Goal: Find specific page/section: Find specific page/section

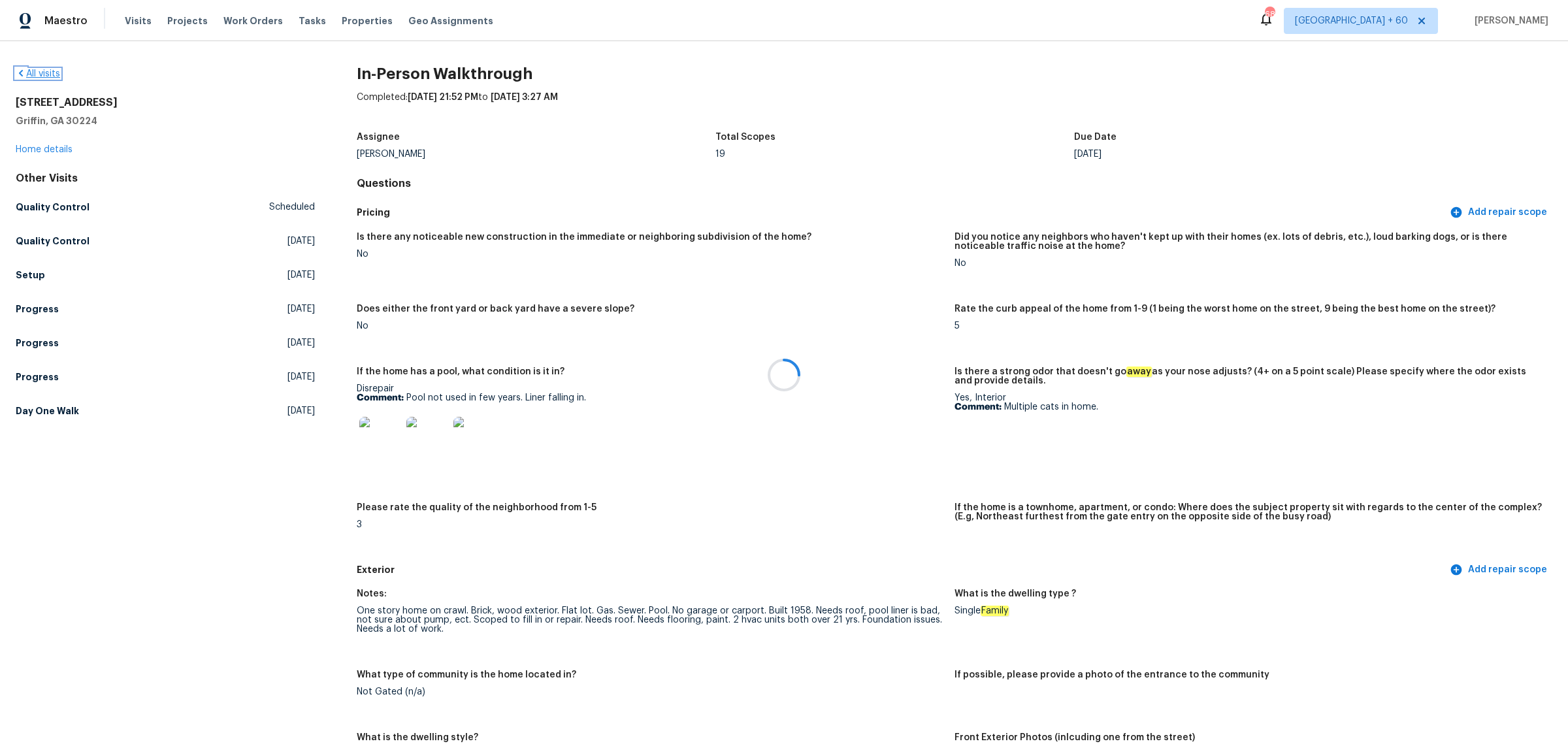
click at [47, 76] on link "All visits" at bounding box center [38, 74] width 44 height 9
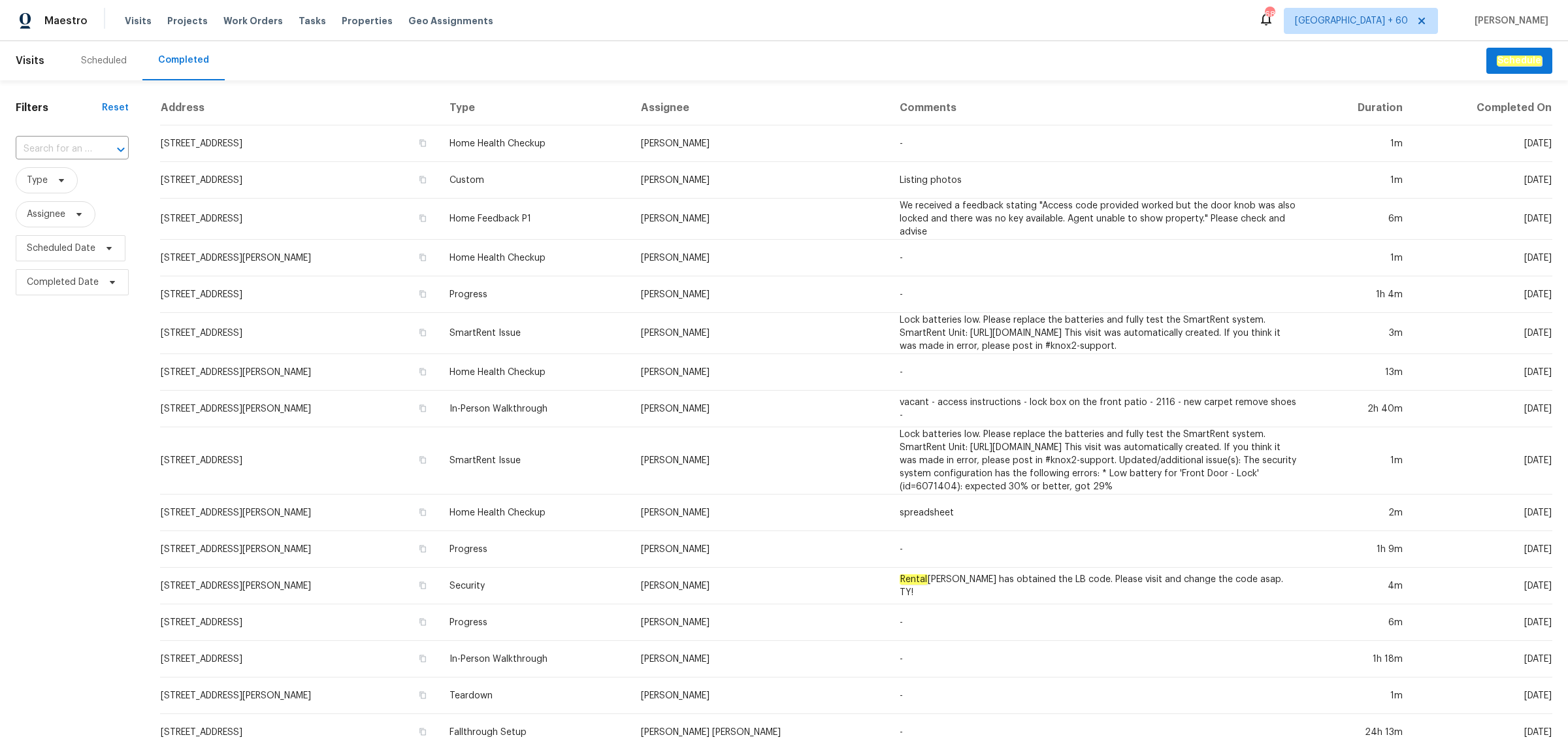
click at [50, 145] on input "text" at bounding box center [54, 149] width 77 height 20
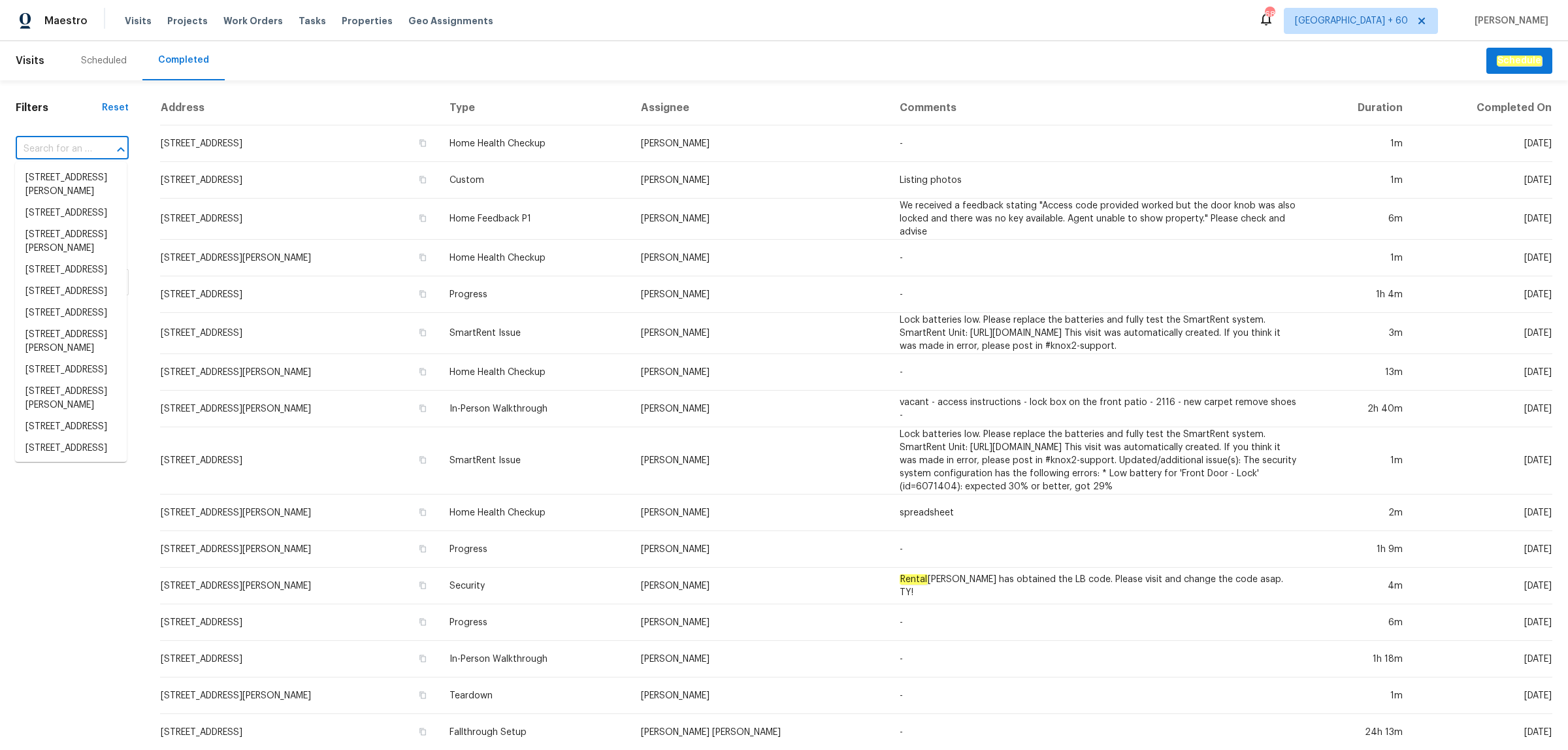
paste input "[STREET_ADDRESS]"
type input "[STREET_ADDRESS]"
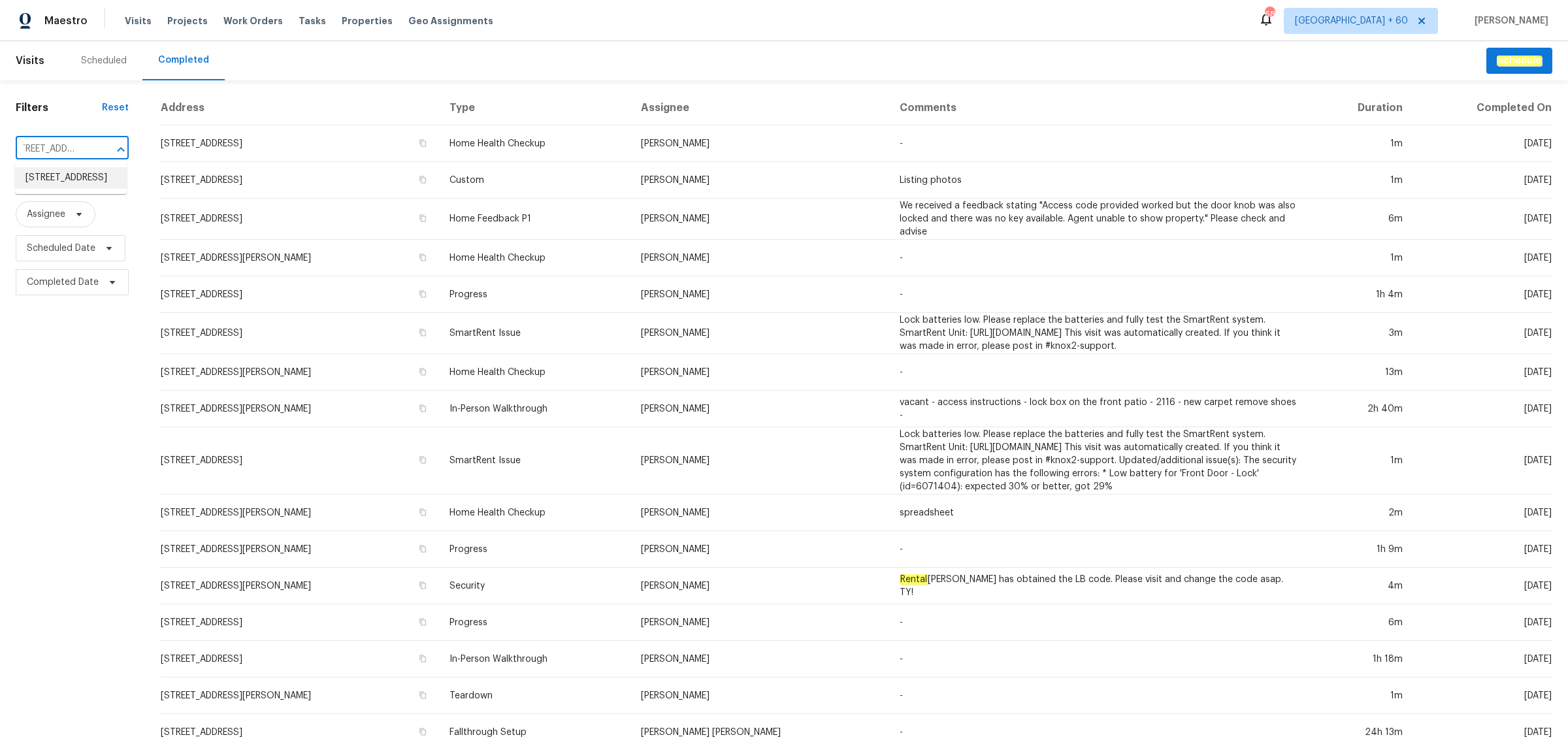
click at [50, 175] on li "[STREET_ADDRESS]" at bounding box center [71, 178] width 111 height 22
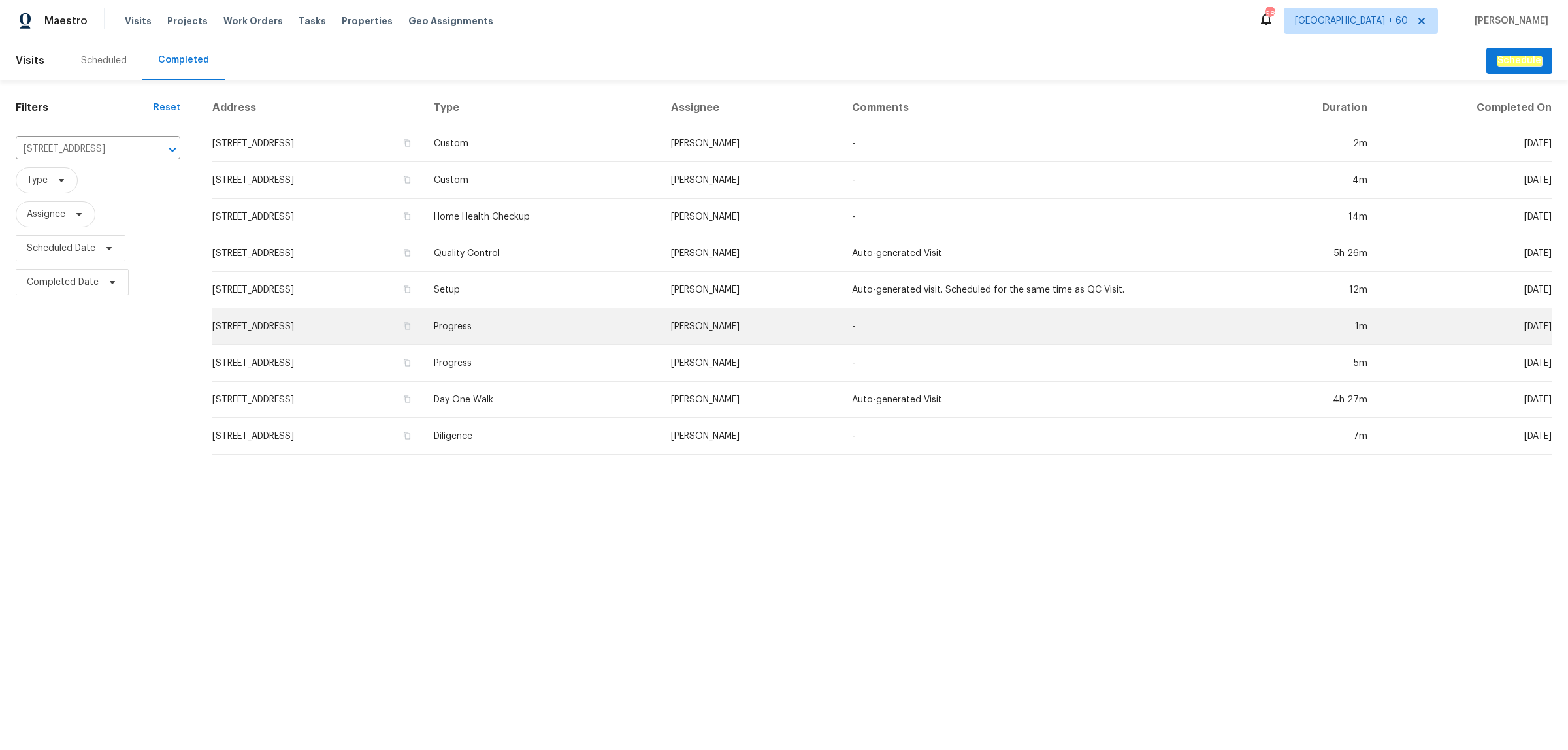
click at [585, 309] on td "Progress" at bounding box center [541, 327] width 237 height 37
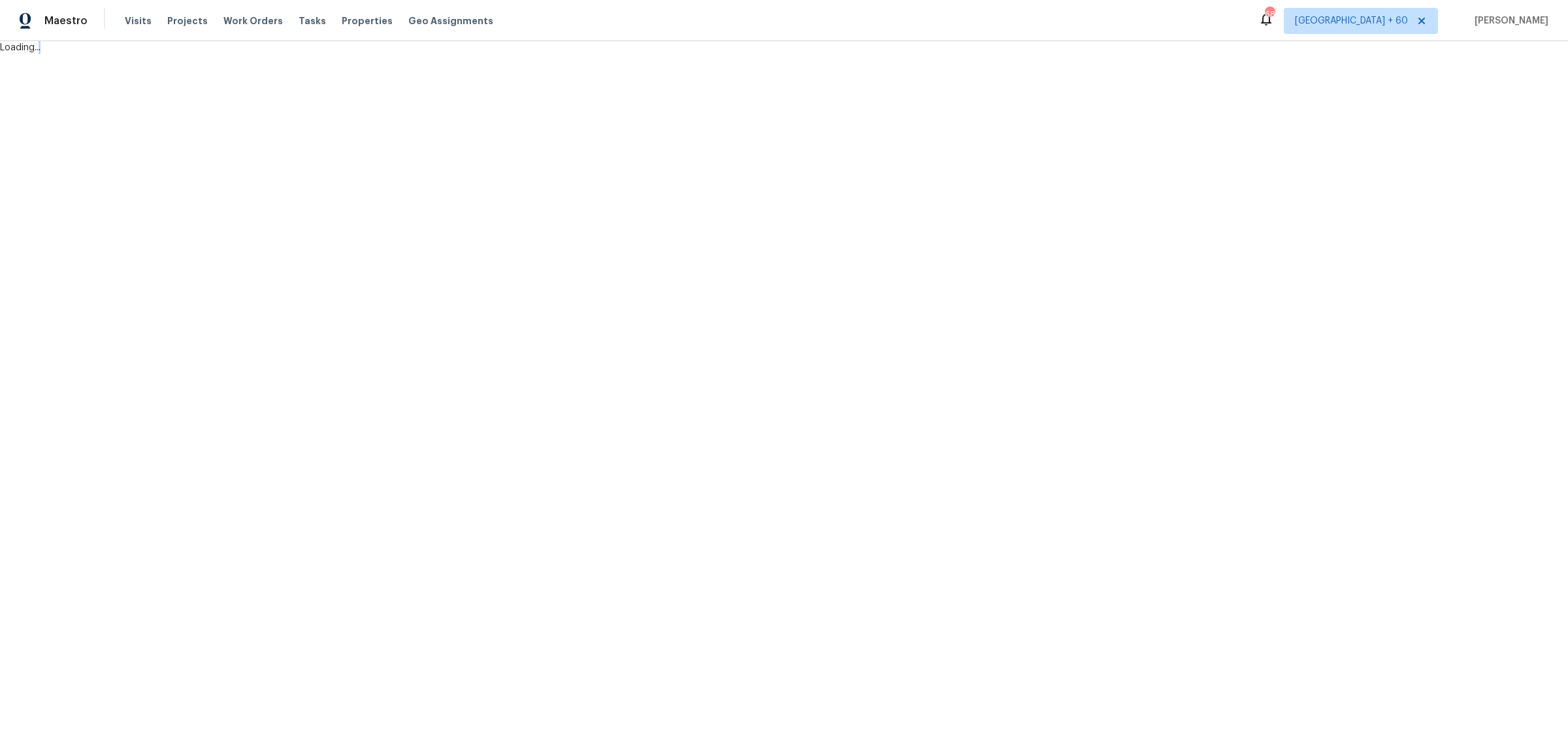
click at [585, 54] on html "Maestro Visits Projects Work Orders Tasks Properties Geo Assignments 684 [GEOGR…" at bounding box center [784, 27] width 1568 height 54
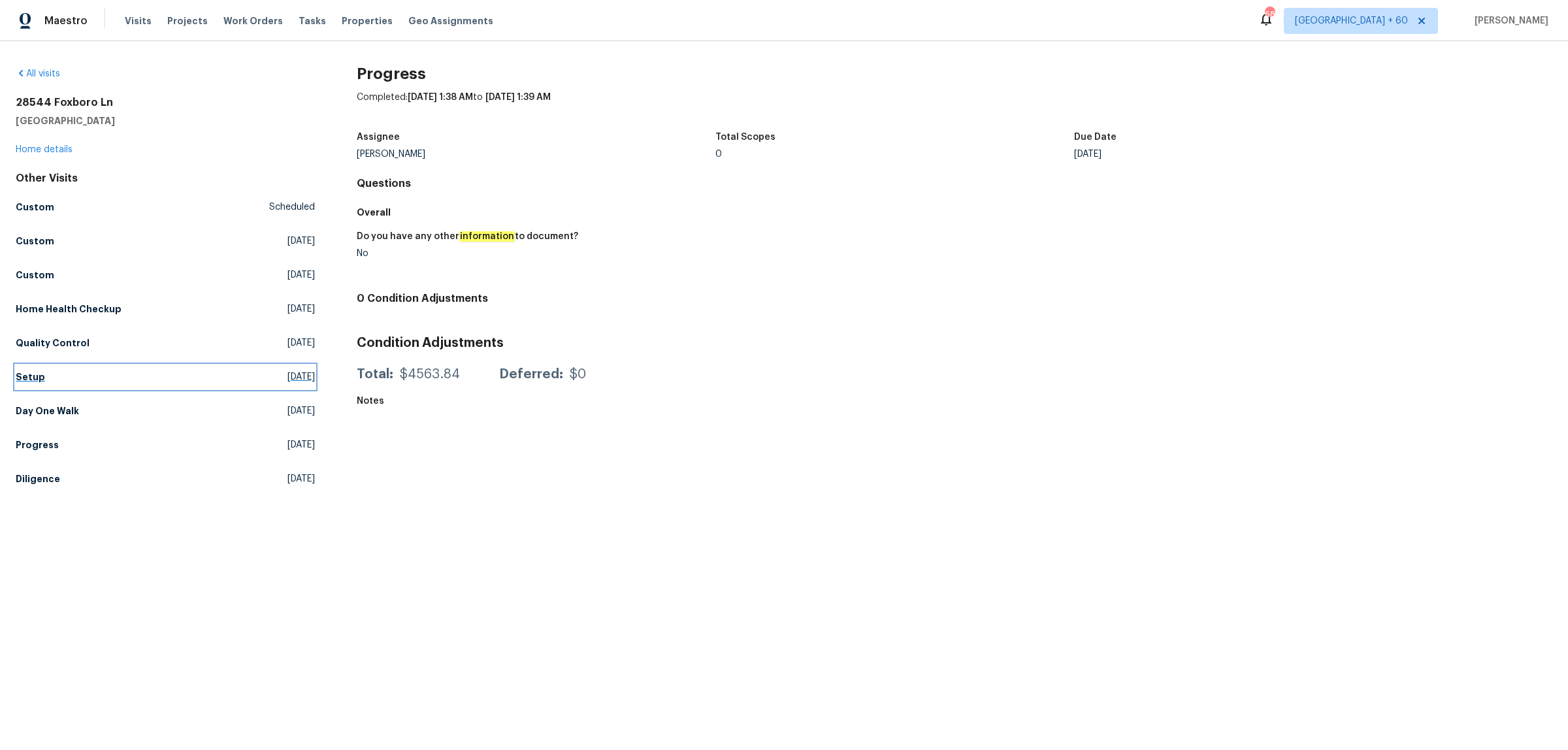
click at [27, 374] on h5 "Setup" at bounding box center [30, 377] width 29 height 13
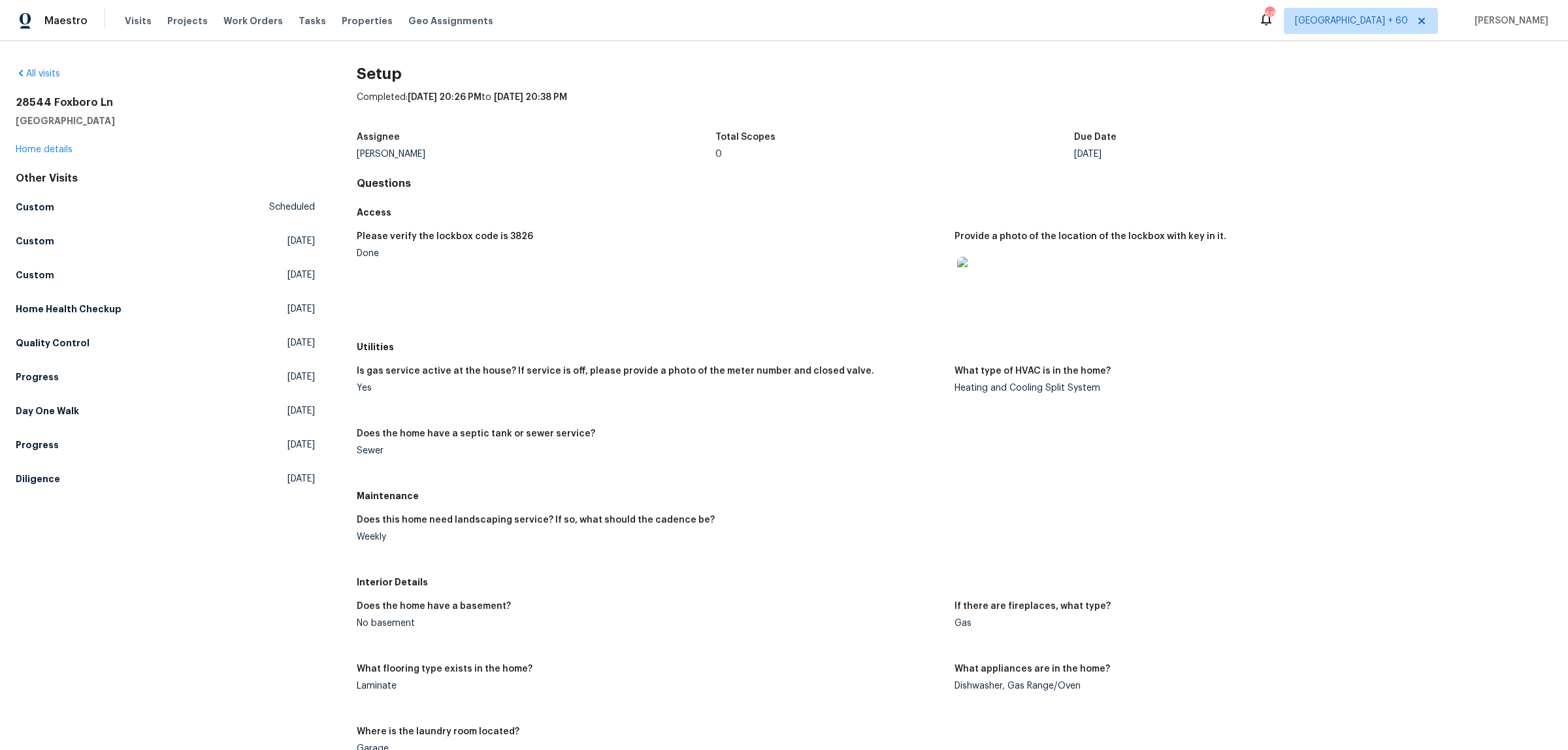
scroll to position [491, 0]
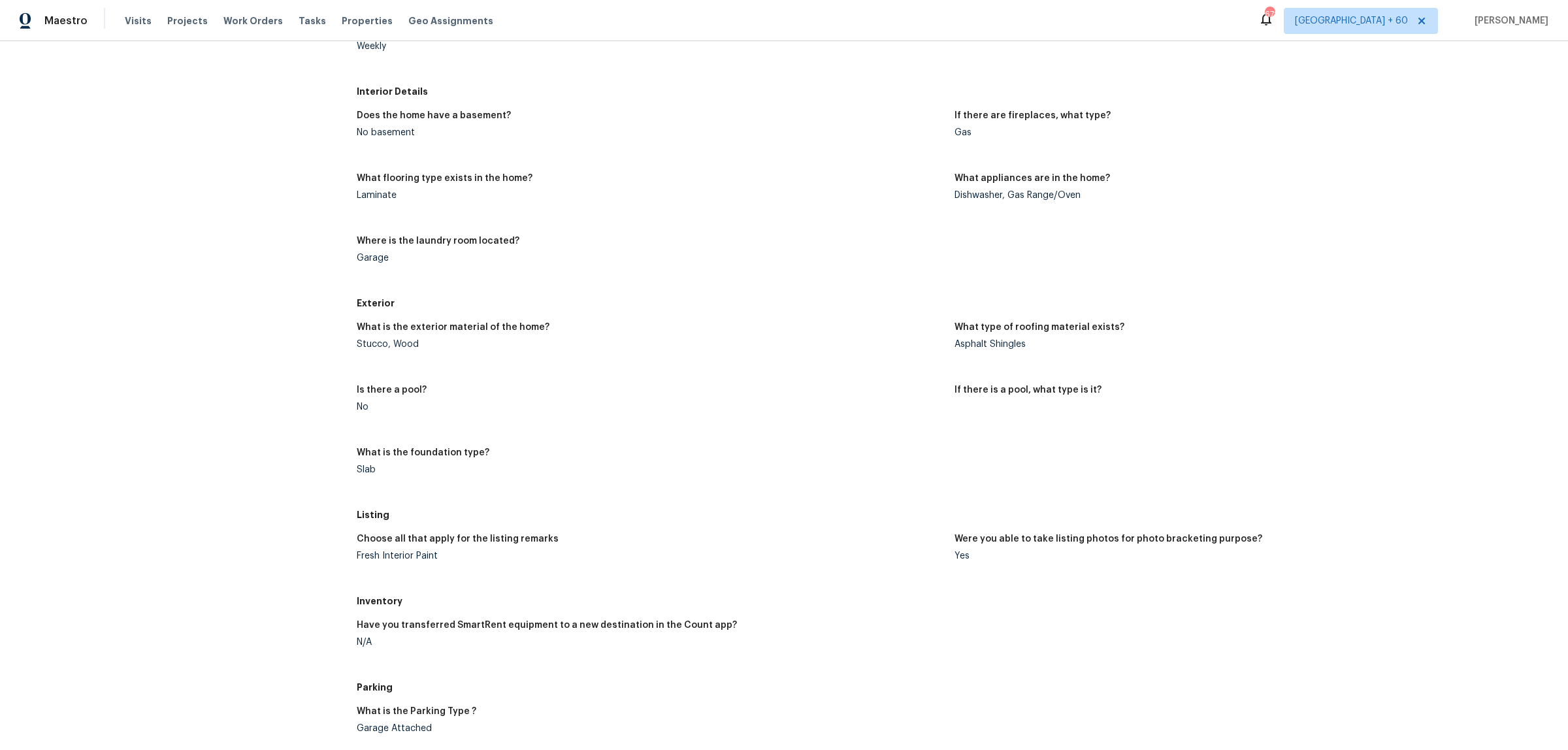
click at [451, 331] on h5 "What is the exterior material of the home?" at bounding box center [453, 328] width 193 height 9
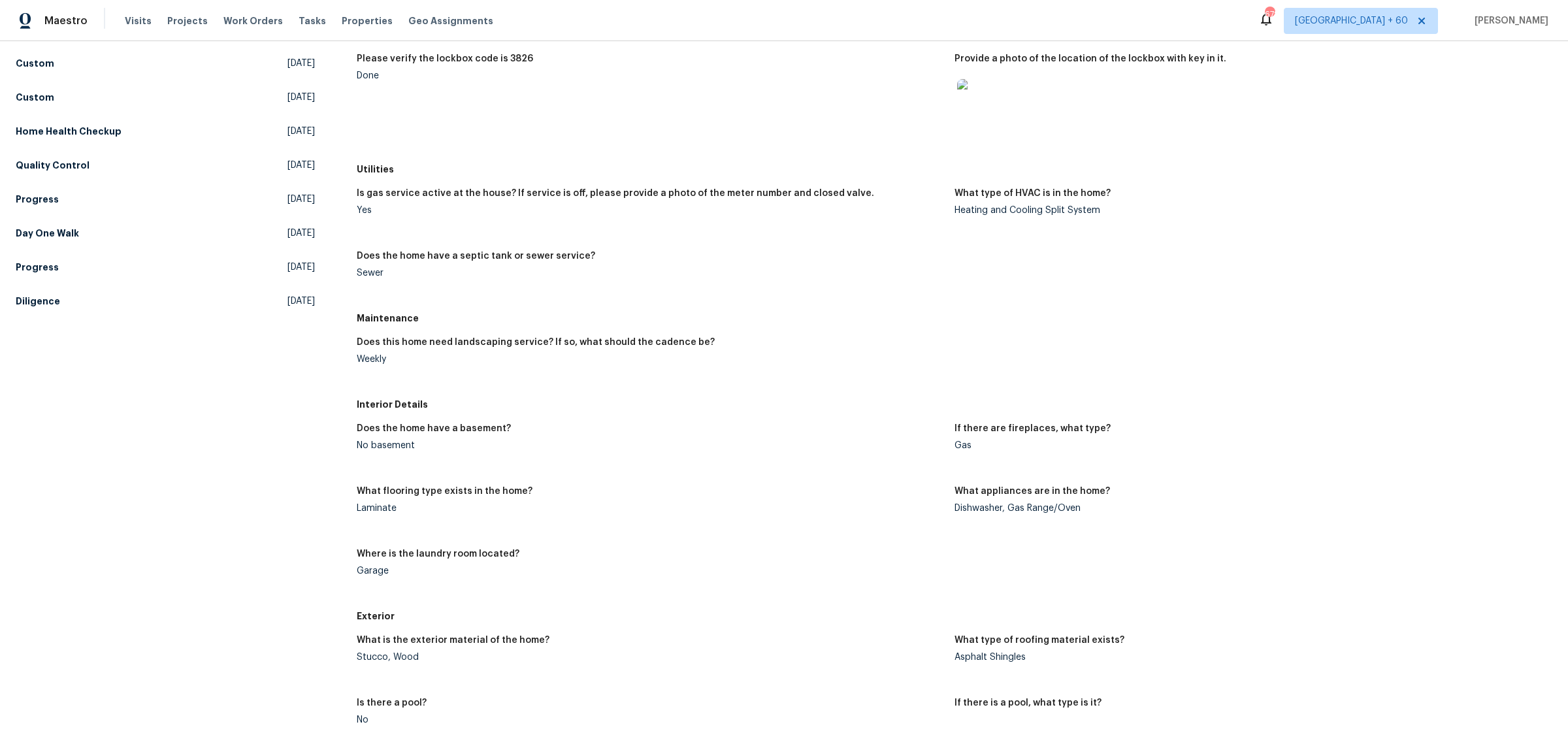
scroll to position [0, 0]
